Goal: Use online tool/utility: Utilize a website feature to perform a specific function

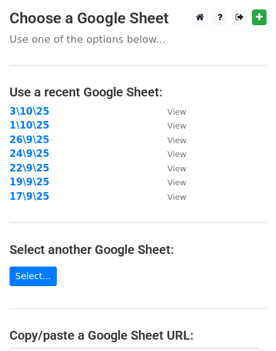
scroll to position [236, 0]
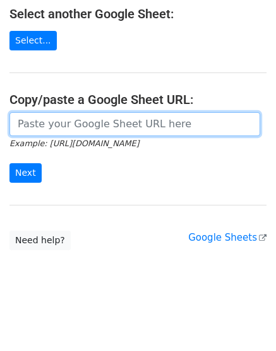
click at [102, 122] on input "url" at bounding box center [134, 124] width 250 height 24
paste input "https://docs.google.com/spreadsheets/d/1XVNHeQbOXPPI_5mvJP-YhSIZHJWT9pym0pGWBFB…"
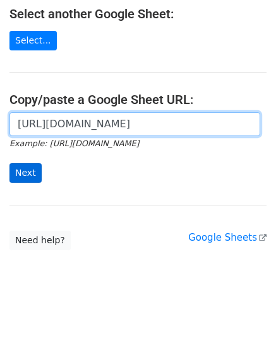
scroll to position [0, 284]
type input "https://docs.google.com/spreadsheets/d/1XVNHeQbOXPPI_5mvJP-YhSIZHJWT9pym0pGWBFB…"
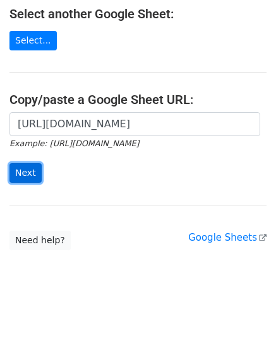
drag, startPoint x: 23, startPoint y: 172, endPoint x: 30, endPoint y: 171, distance: 7.0
click at [23, 172] on input "Next" at bounding box center [25, 173] width 32 height 20
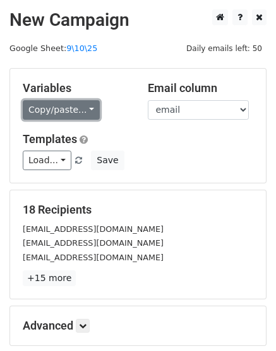
click at [89, 108] on link "Copy/paste..." at bounding box center [61, 110] width 77 height 20
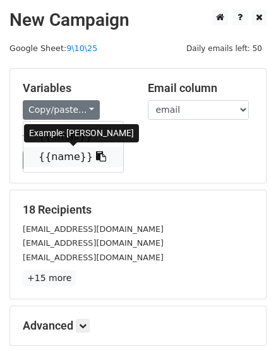
click at [66, 151] on link "{{name}}" at bounding box center [73, 157] width 100 height 20
